Goal: Participate in discussion: Engage in conversation with other users on a specific topic

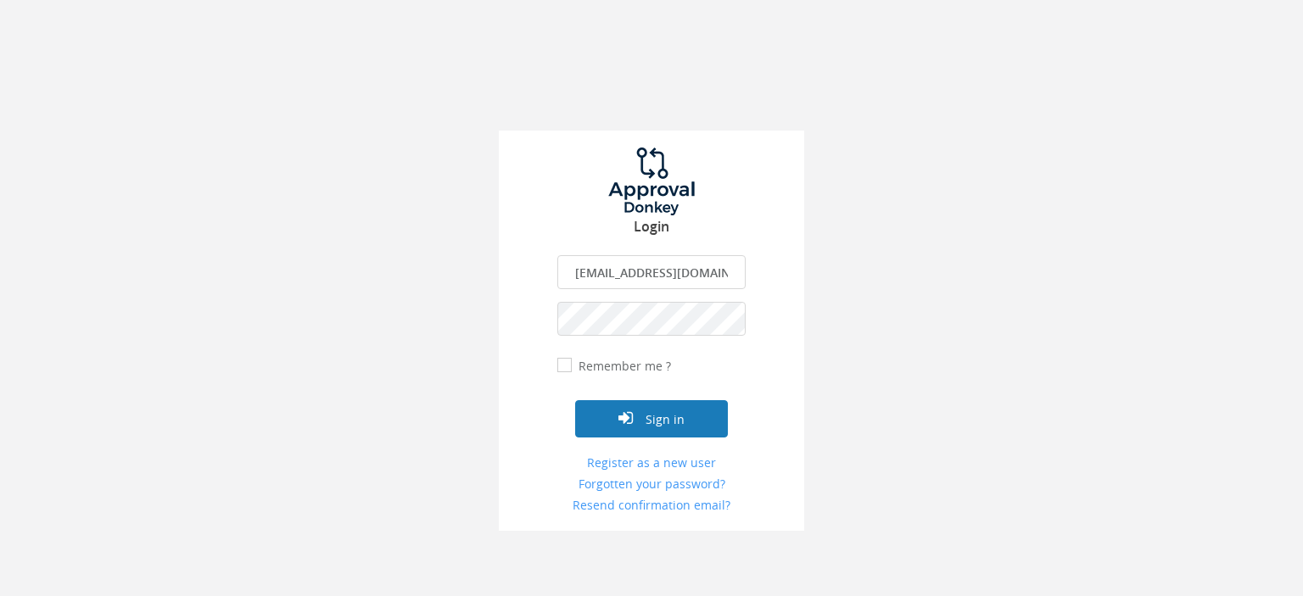
click at [682, 418] on button "Sign in" at bounding box center [651, 418] width 153 height 37
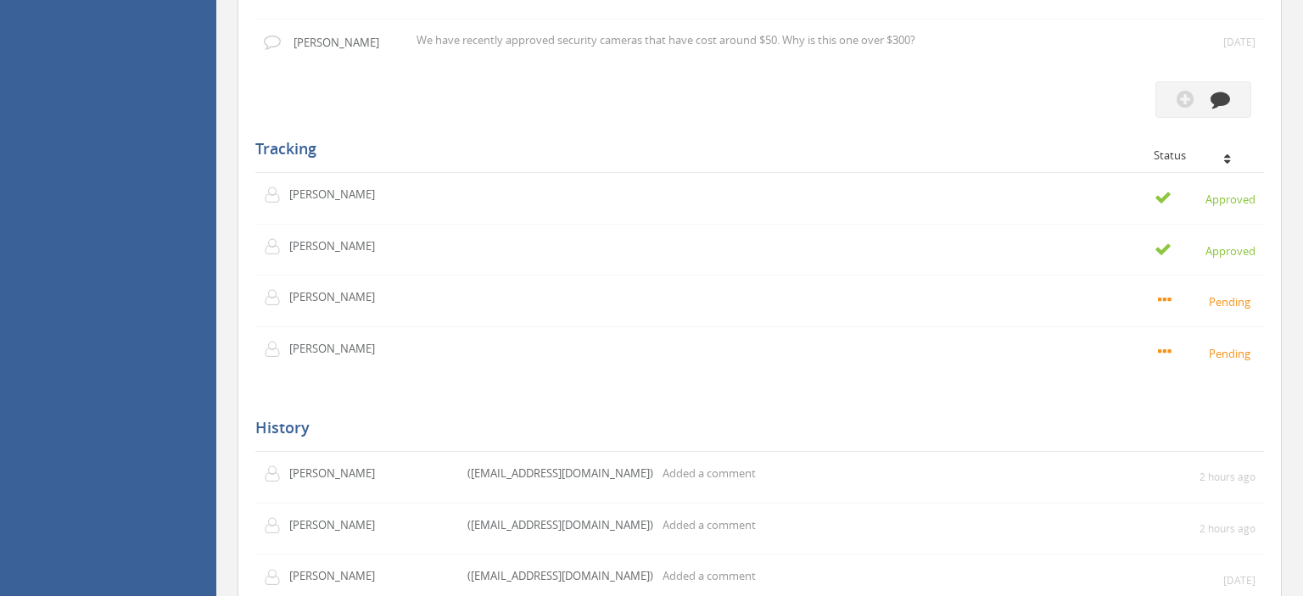
scroll to position [1612, 0]
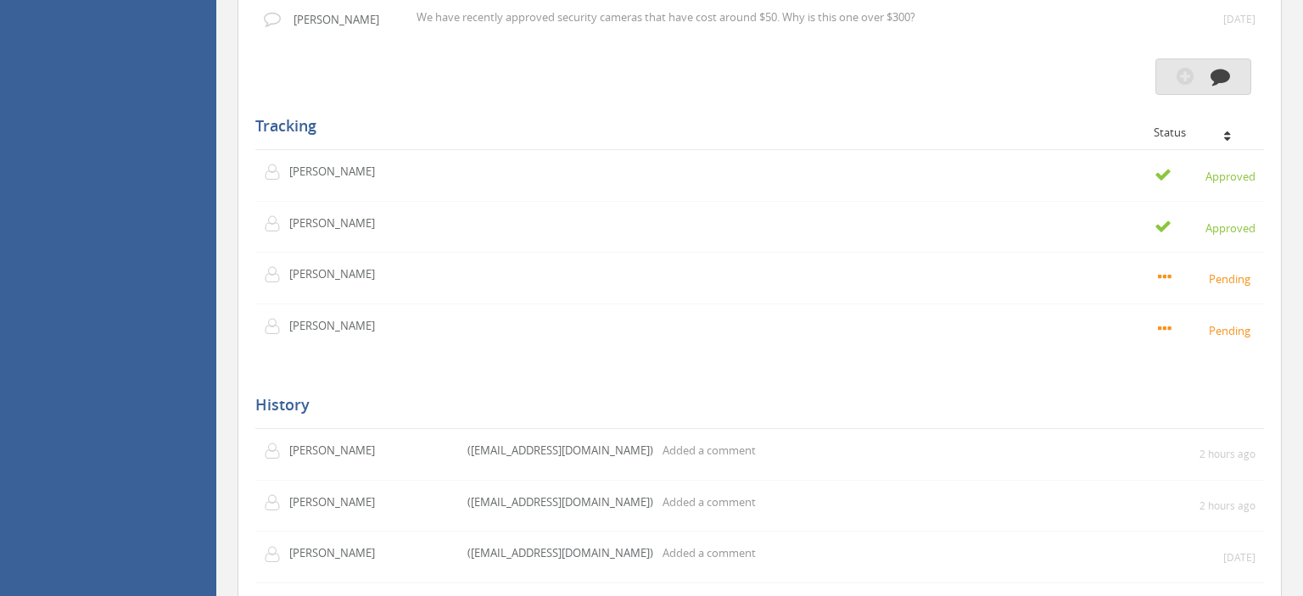
click at [1221, 86] on icon "button" at bounding box center [1221, 76] width 20 height 20
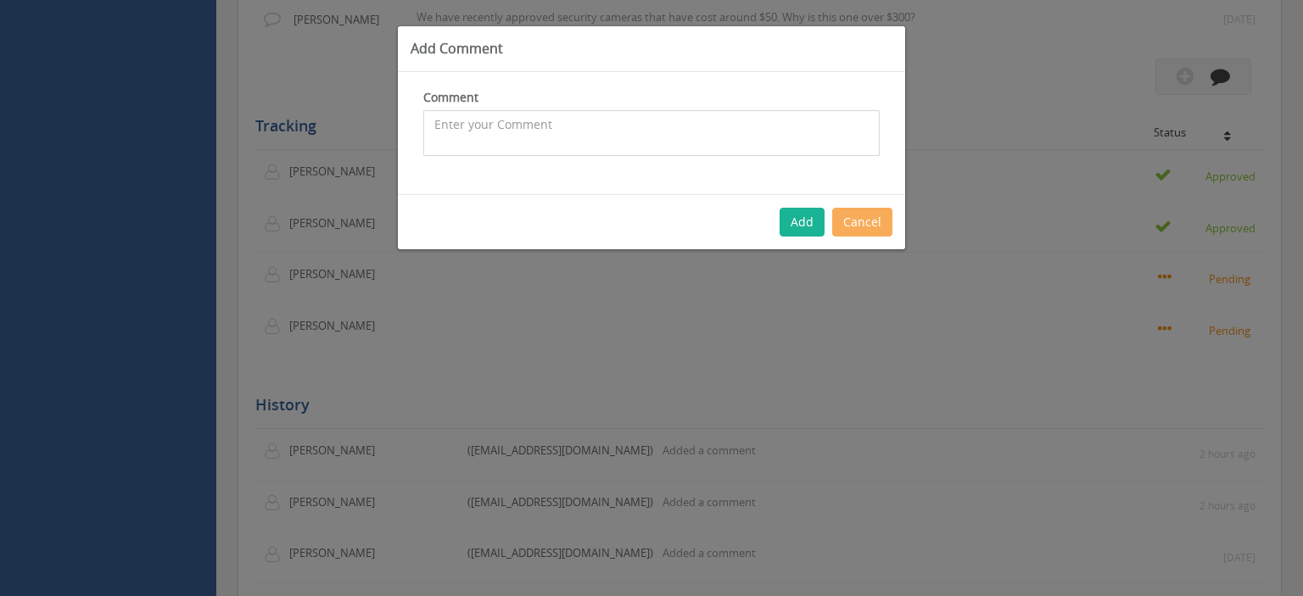
click at [633, 126] on textarea at bounding box center [651, 133] width 456 height 46
type textarea "Meg, Thanks for responding to my comment. I approve the purchase of a camera at…"
click at [808, 222] on button "Add" at bounding box center [802, 222] width 45 height 29
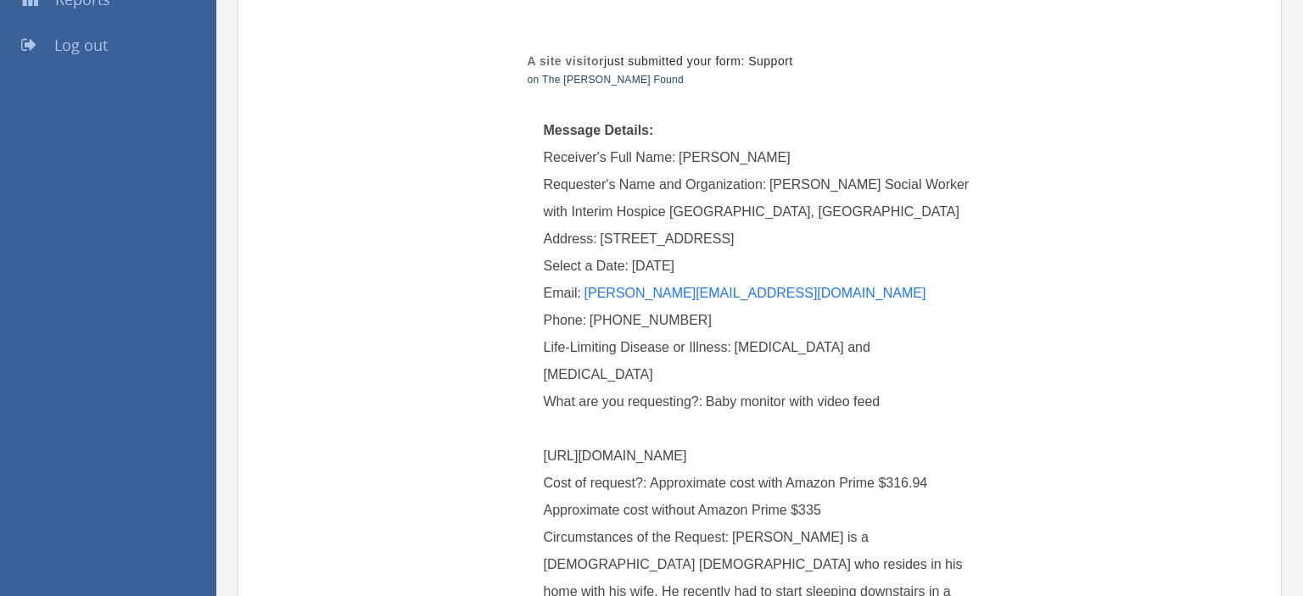
scroll to position [0, 0]
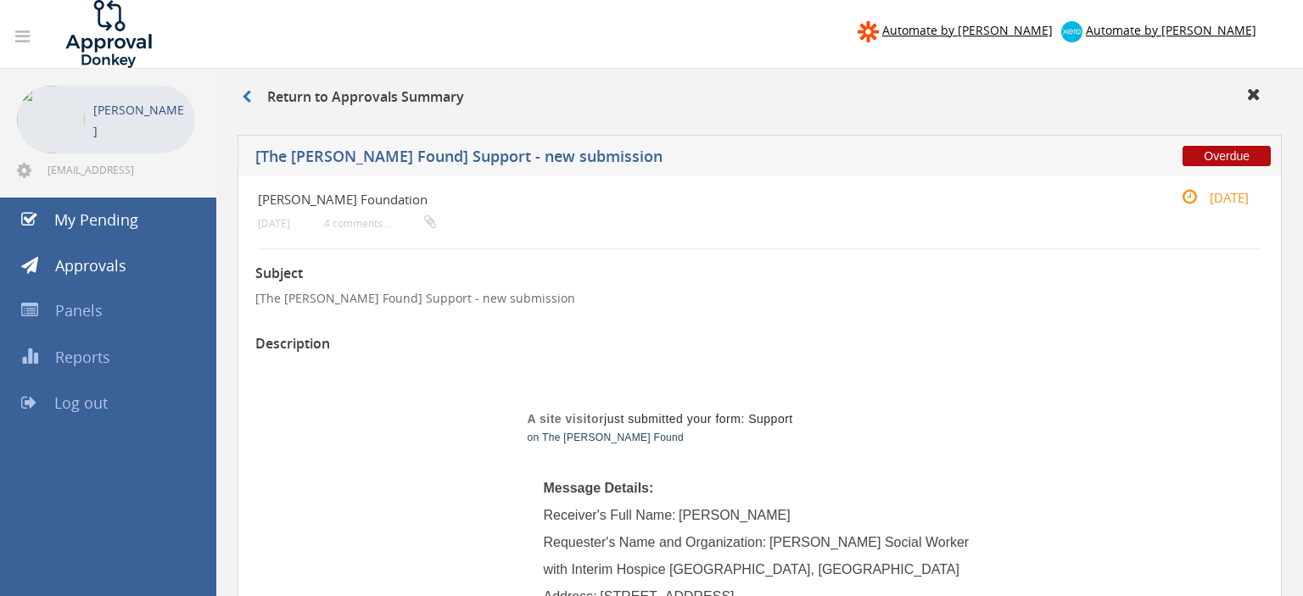
click at [96, 402] on span "Log out" at bounding box center [80, 403] width 53 height 20
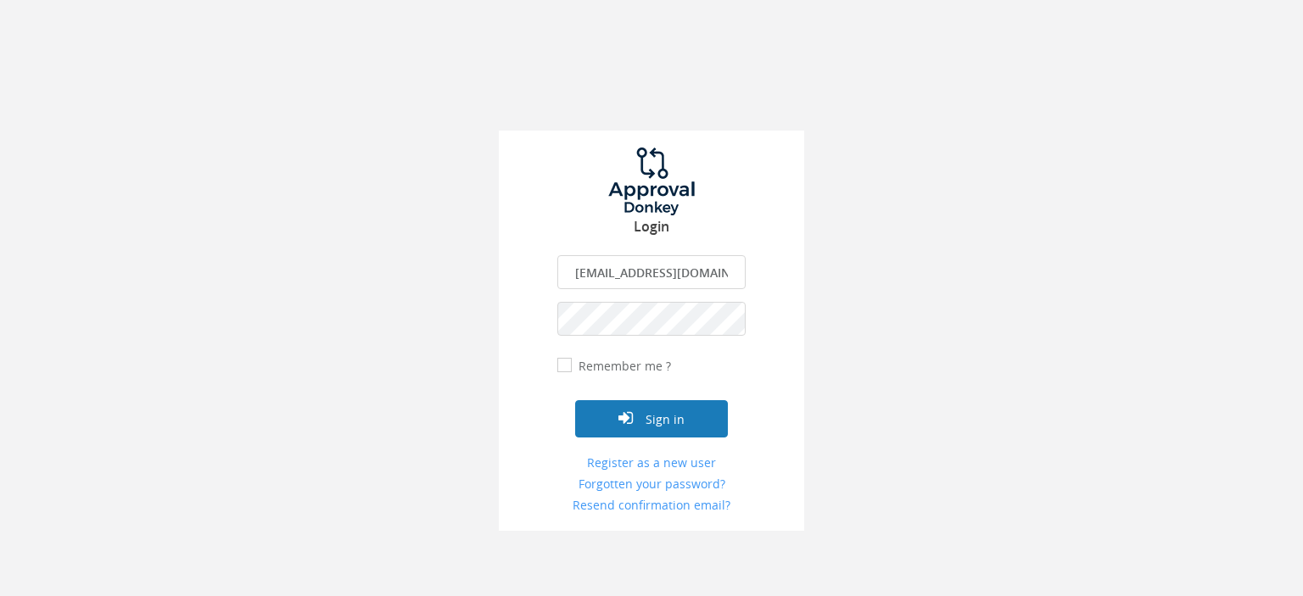
click at [669, 419] on button "Sign in" at bounding box center [651, 418] width 153 height 37
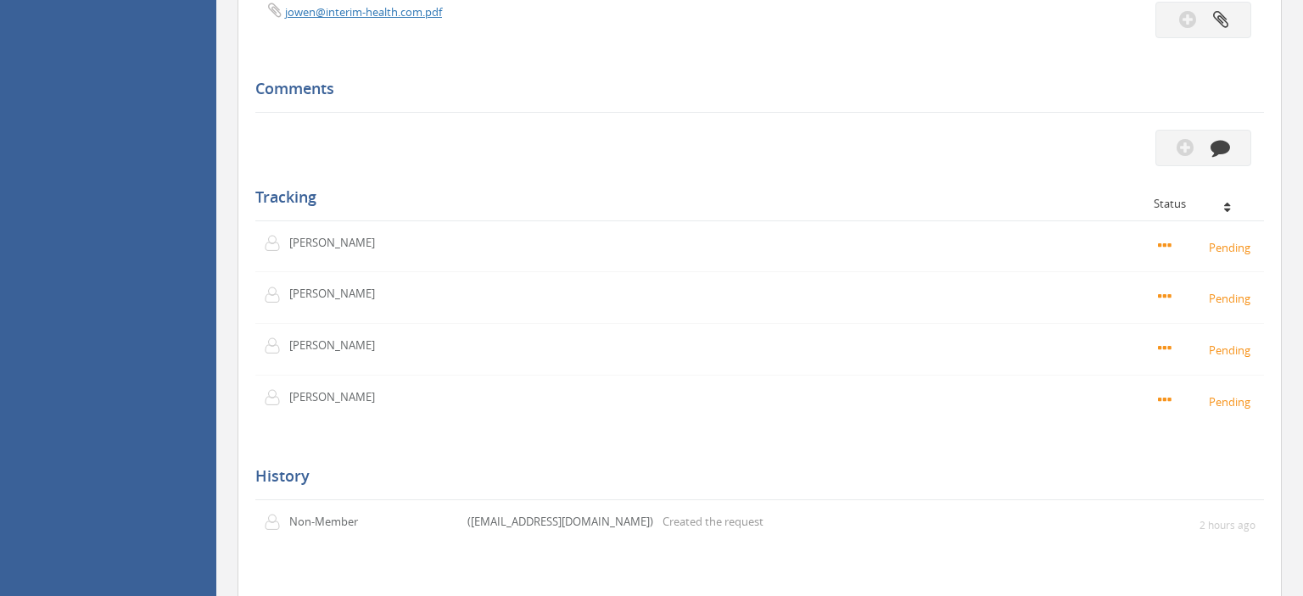
scroll to position [1433, 0]
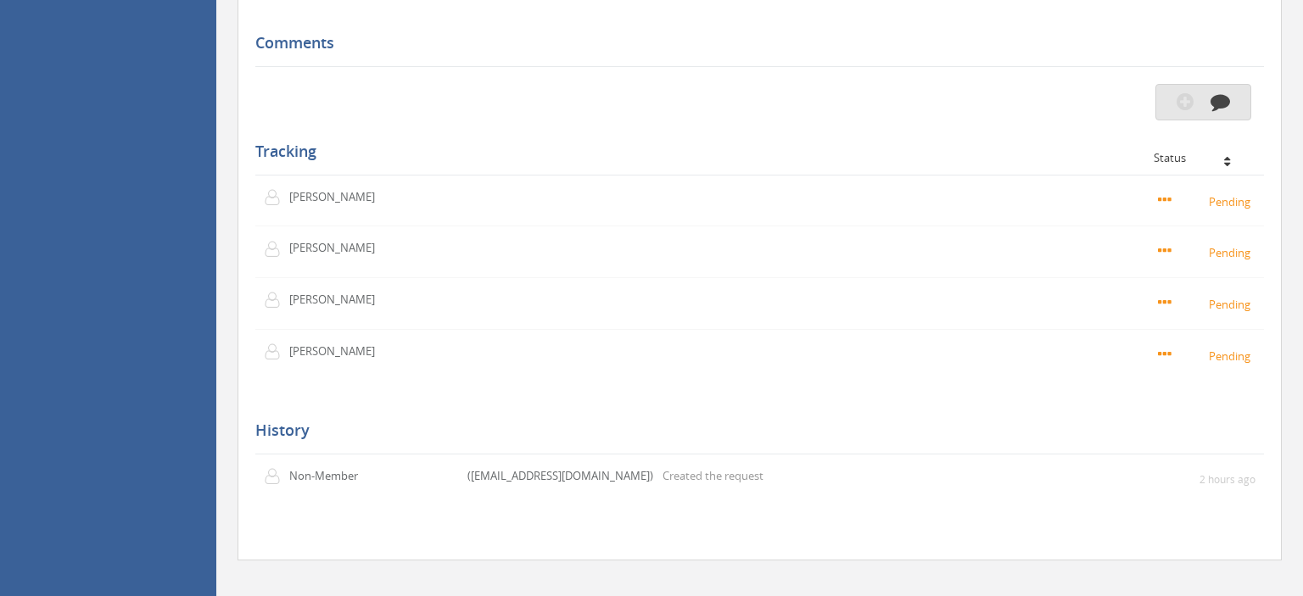
click at [1223, 111] on icon "button" at bounding box center [1221, 102] width 20 height 20
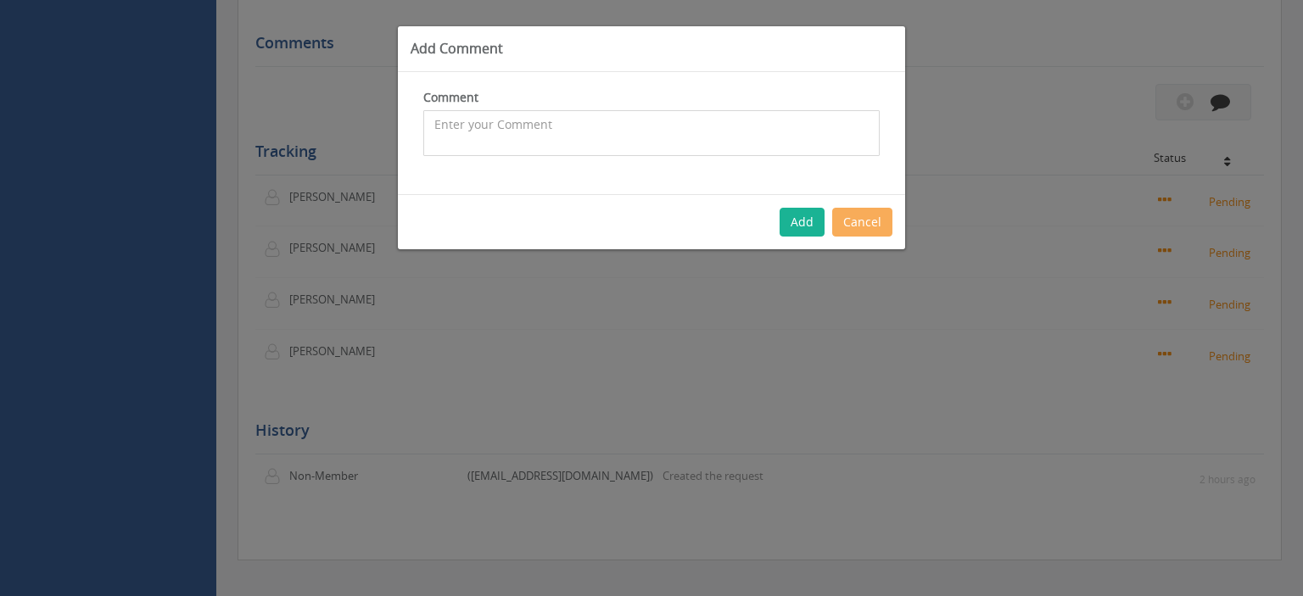
click at [596, 124] on textarea at bounding box center [651, 133] width 456 height 46
click at [654, 139] on textarea "I do not want to sound mean, but how can you be running a business and not be a…" at bounding box center [651, 133] width 456 height 46
drag, startPoint x: 691, startPoint y: 143, endPoint x: 829, endPoint y: 269, distance: 186.8
click at [691, 143] on textarea "I do not want to sound mean, but how can you be running a business and not be a…" at bounding box center [651, 133] width 456 height 46
type textarea "I do not want to sound mean, but how can you be running a business and not be a…"
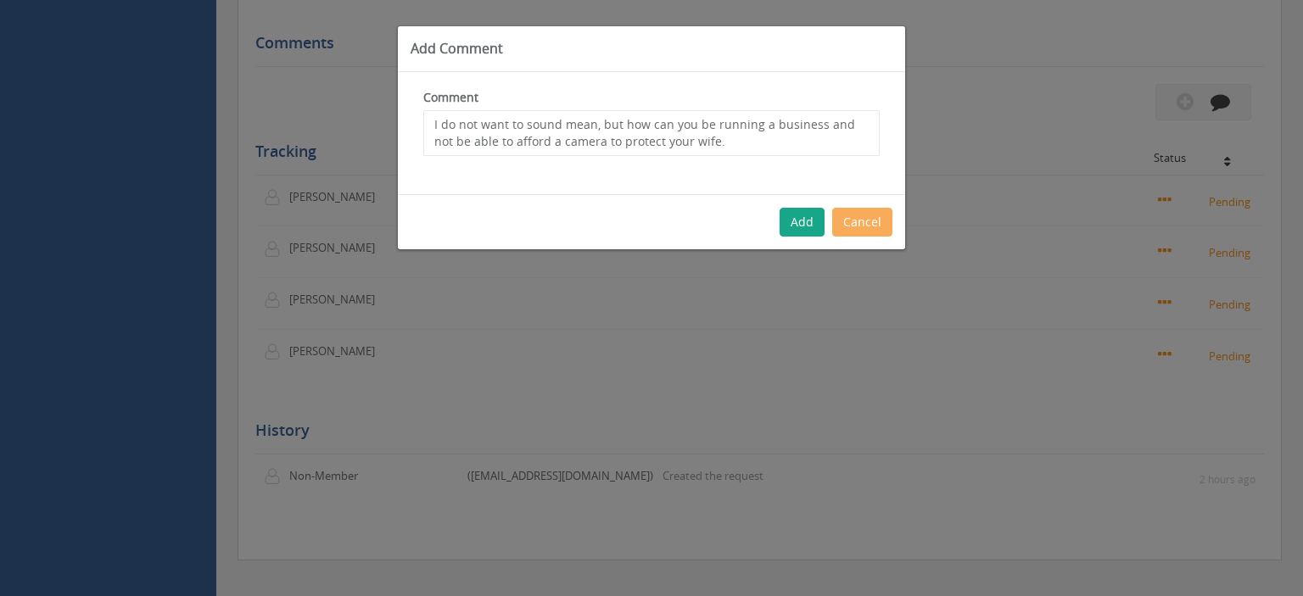
click at [807, 214] on button "Add" at bounding box center [802, 222] width 45 height 29
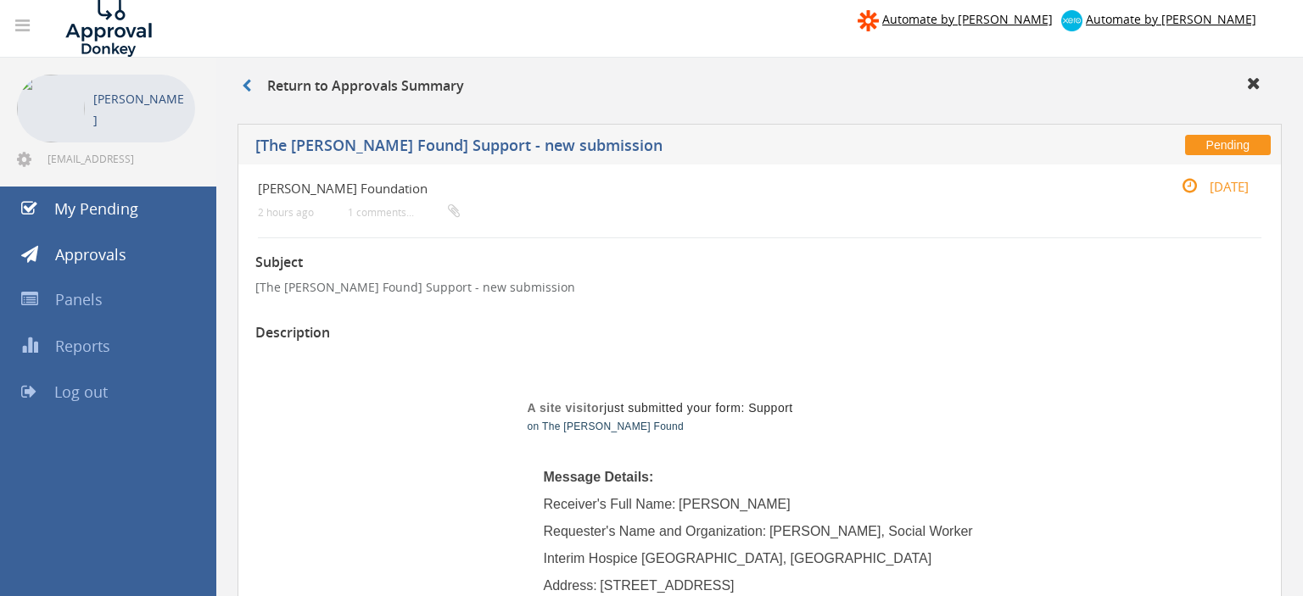
scroll to position [0, 0]
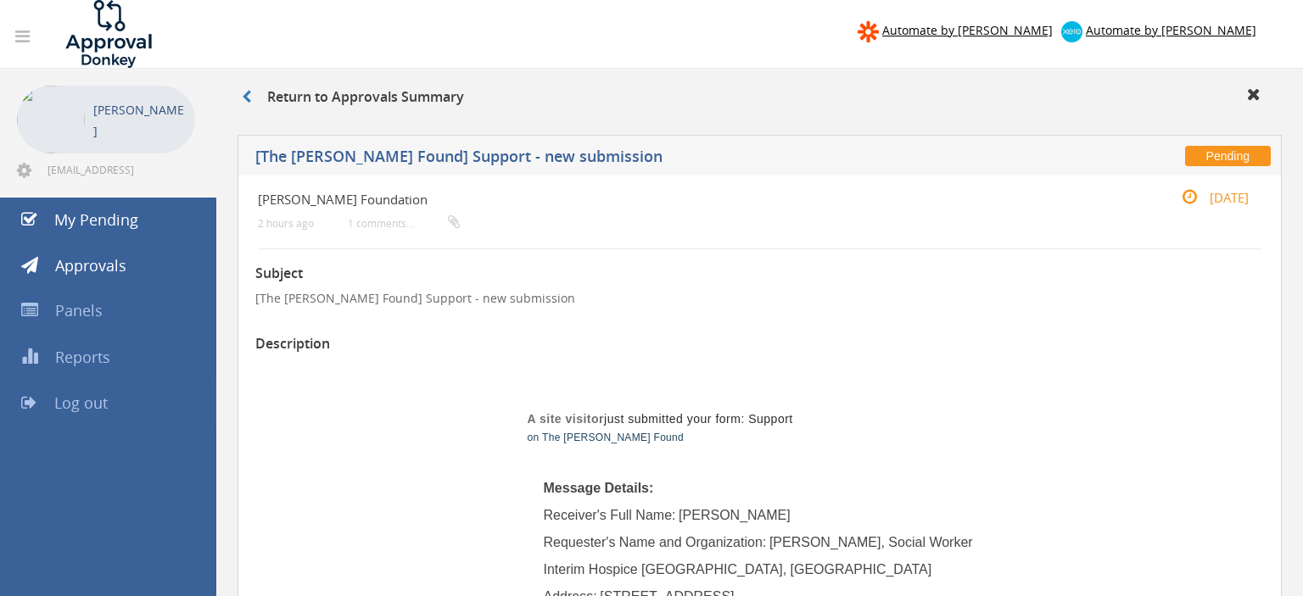
click at [98, 404] on span "Log out" at bounding box center [80, 403] width 53 height 20
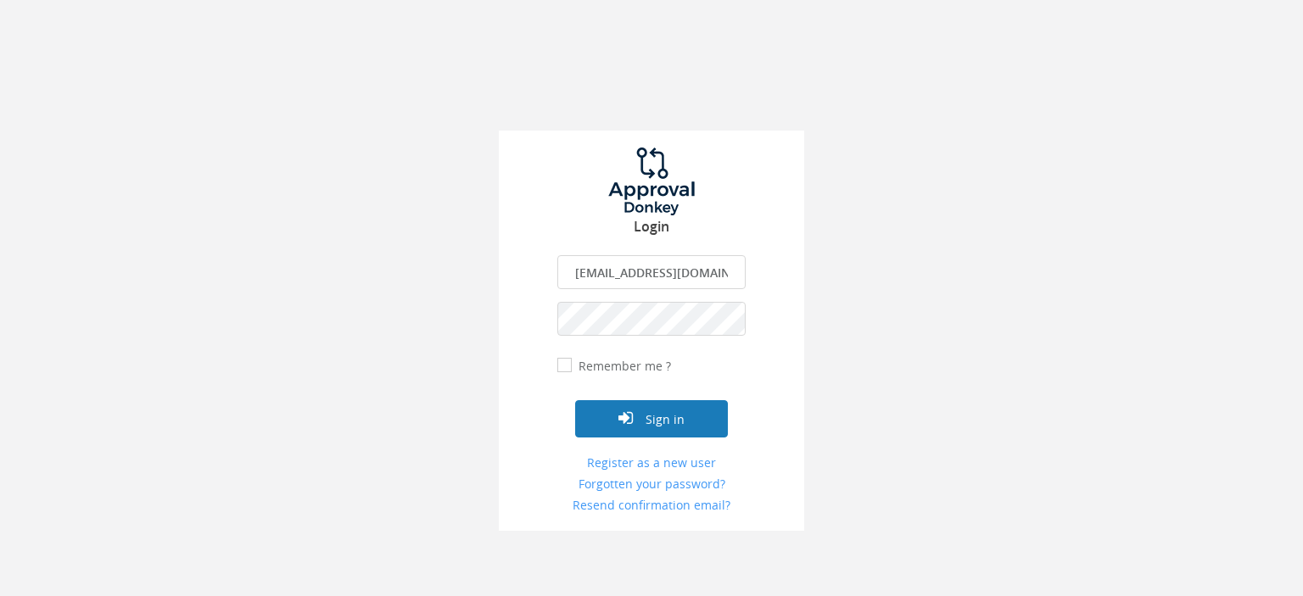
click at [663, 422] on button "Sign in" at bounding box center [651, 418] width 153 height 37
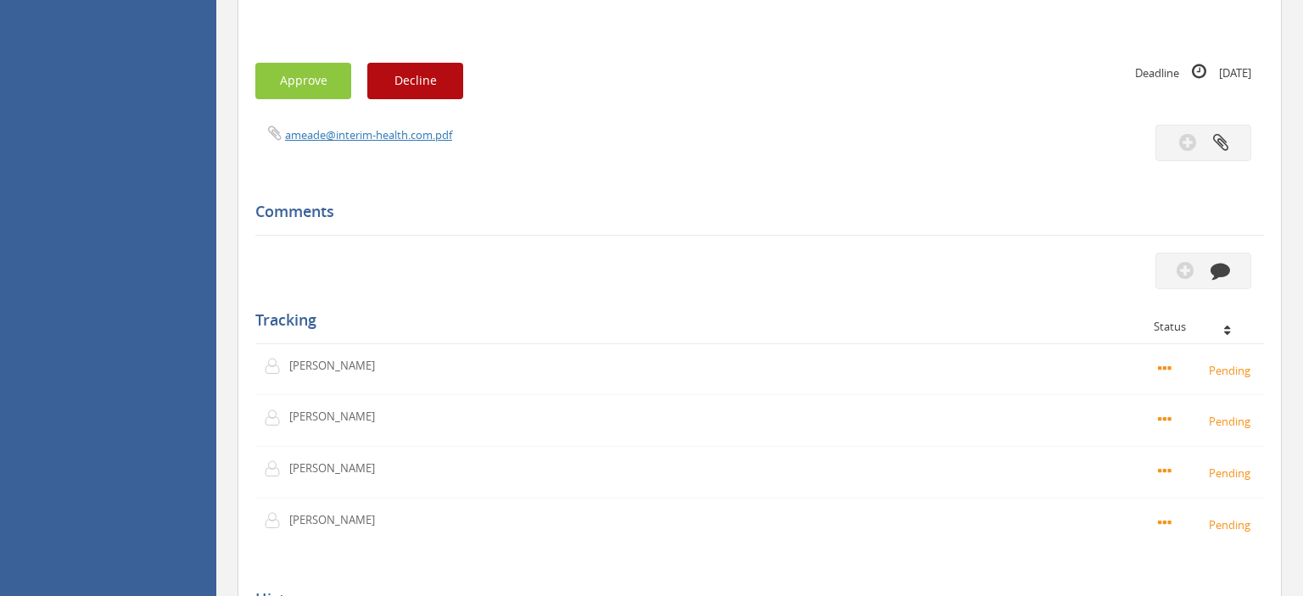
scroll to position [1344, 0]
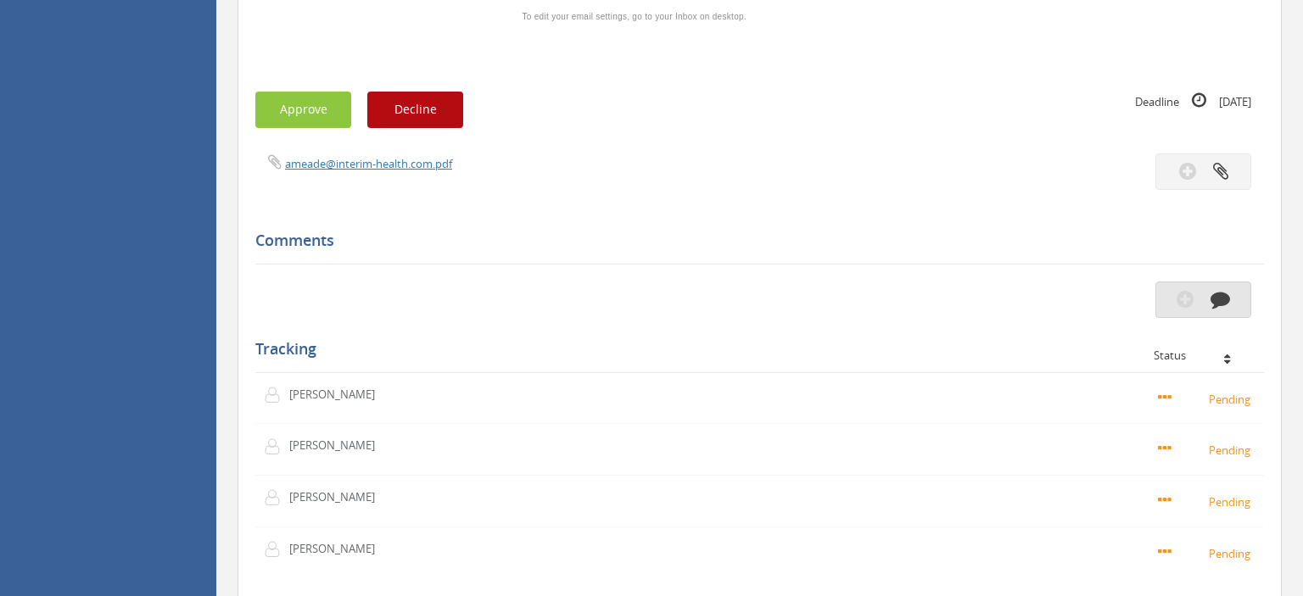
click at [1226, 299] on icon "button" at bounding box center [1221, 299] width 20 height 20
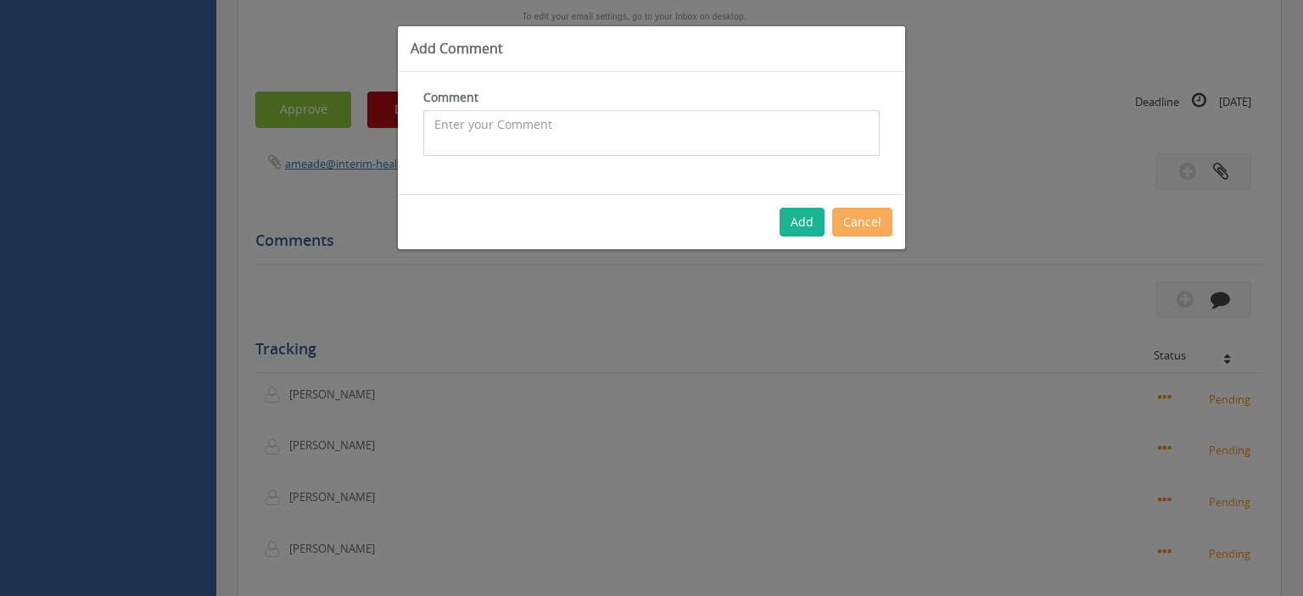
click at [585, 126] on textarea at bounding box center [651, 133] width 456 height 46
type textarea "I do not understand how the wife works full time and cannot afford a camera to …"
click at [804, 219] on button "Add" at bounding box center [802, 222] width 45 height 29
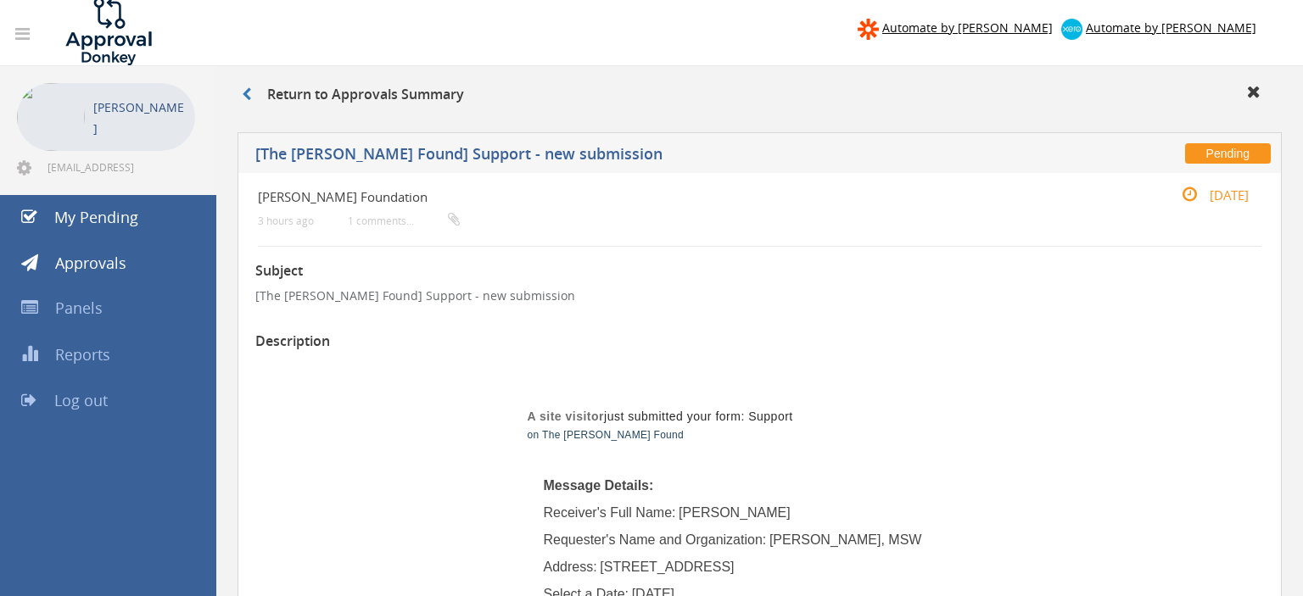
scroll to position [0, 0]
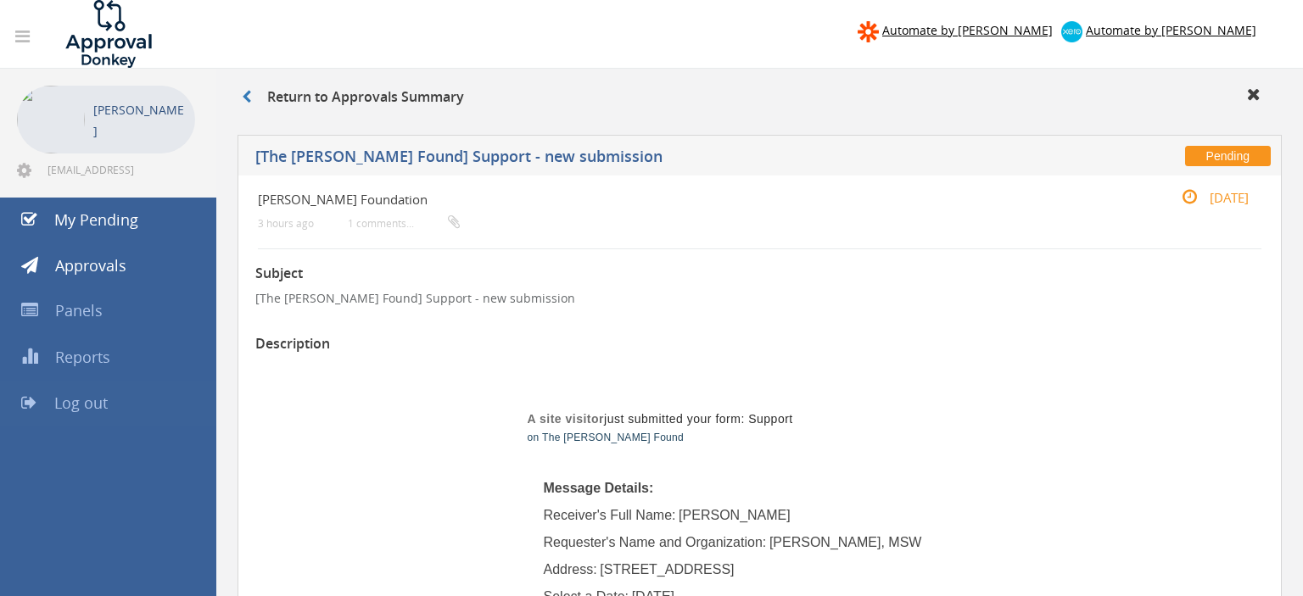
click at [75, 406] on span "Log out" at bounding box center [80, 403] width 53 height 20
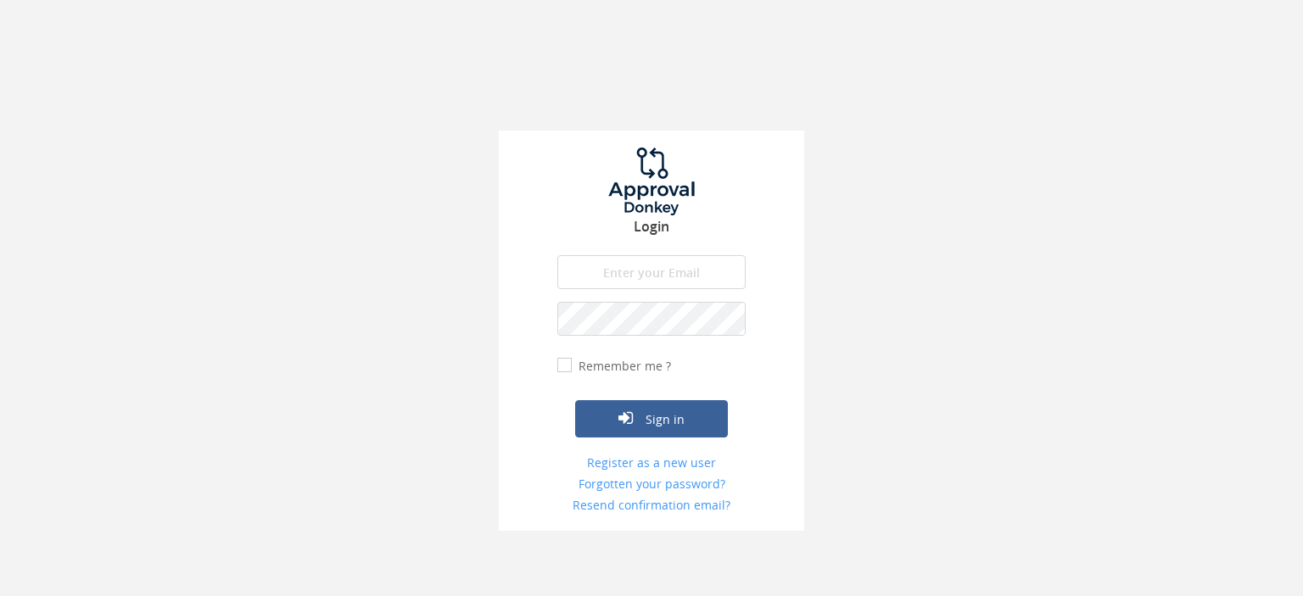
type input "[EMAIL_ADDRESS][DOMAIN_NAME]"
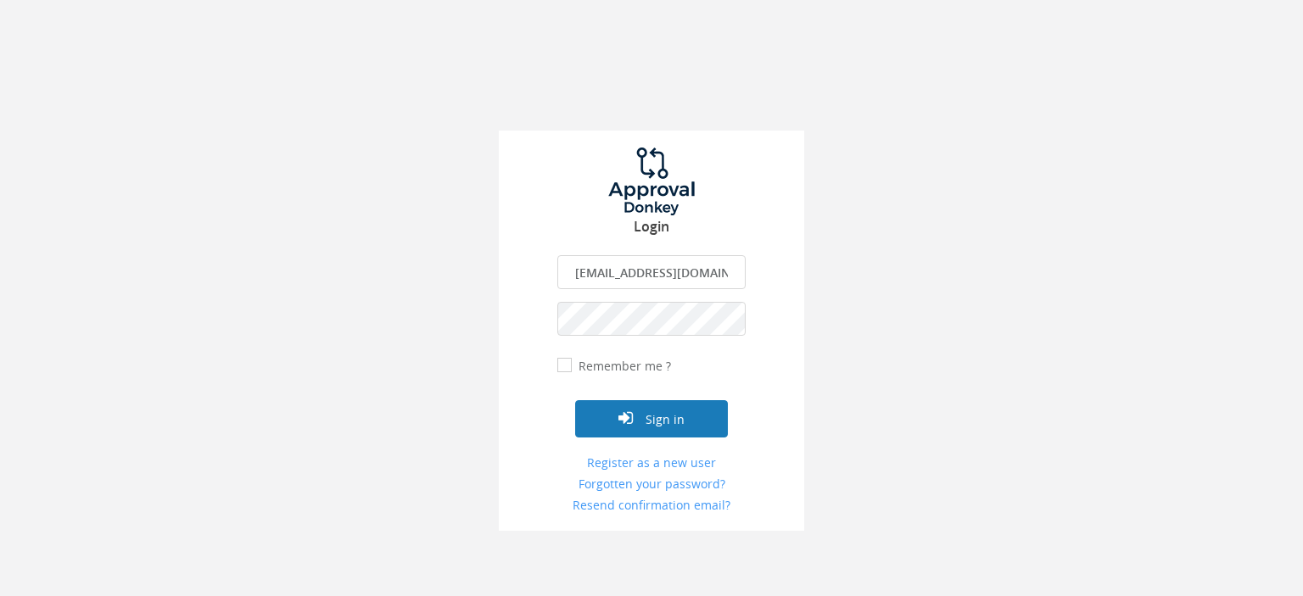
click at [646, 422] on button "Sign in" at bounding box center [651, 418] width 153 height 37
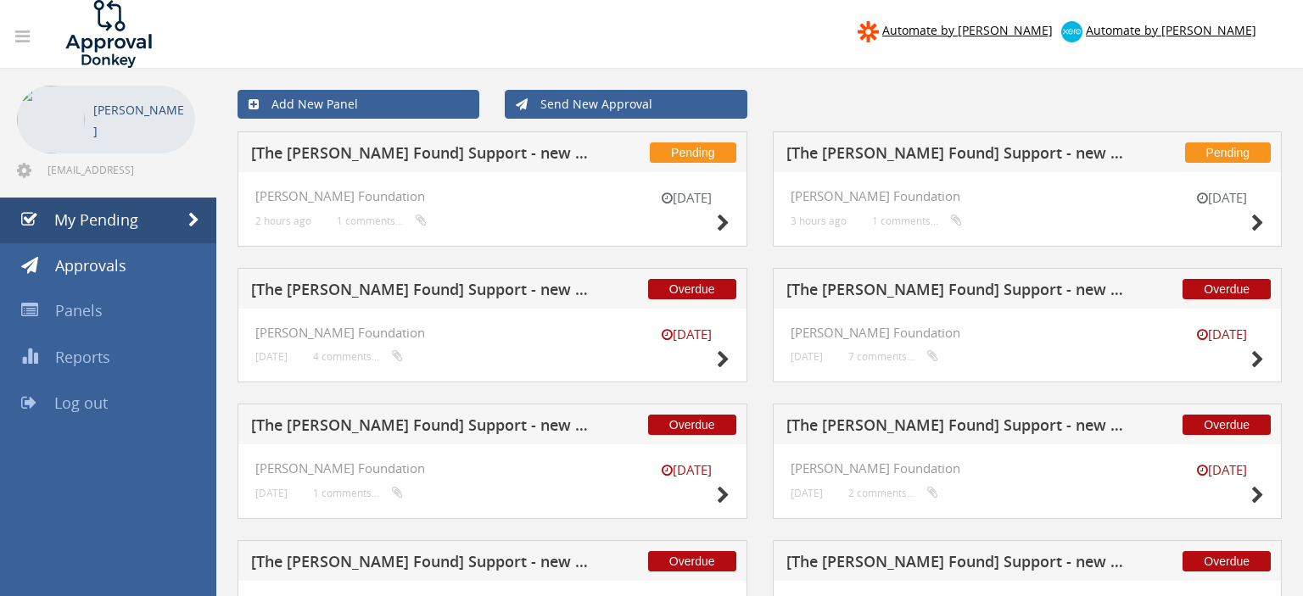
click at [94, 404] on span "Log out" at bounding box center [80, 403] width 53 height 20
